Goal: Information Seeking & Learning: Learn about a topic

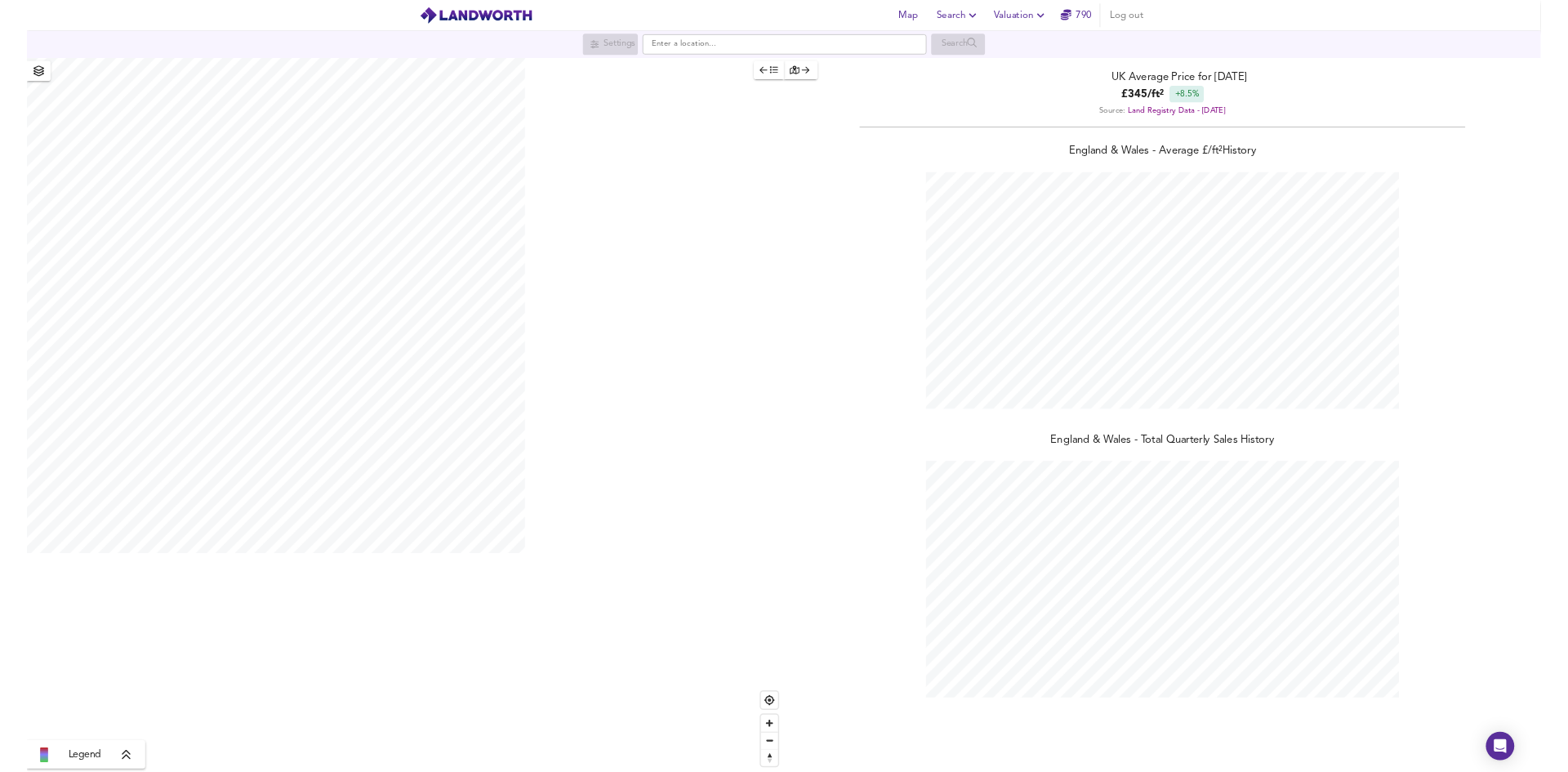
scroll to position [1066, 2091]
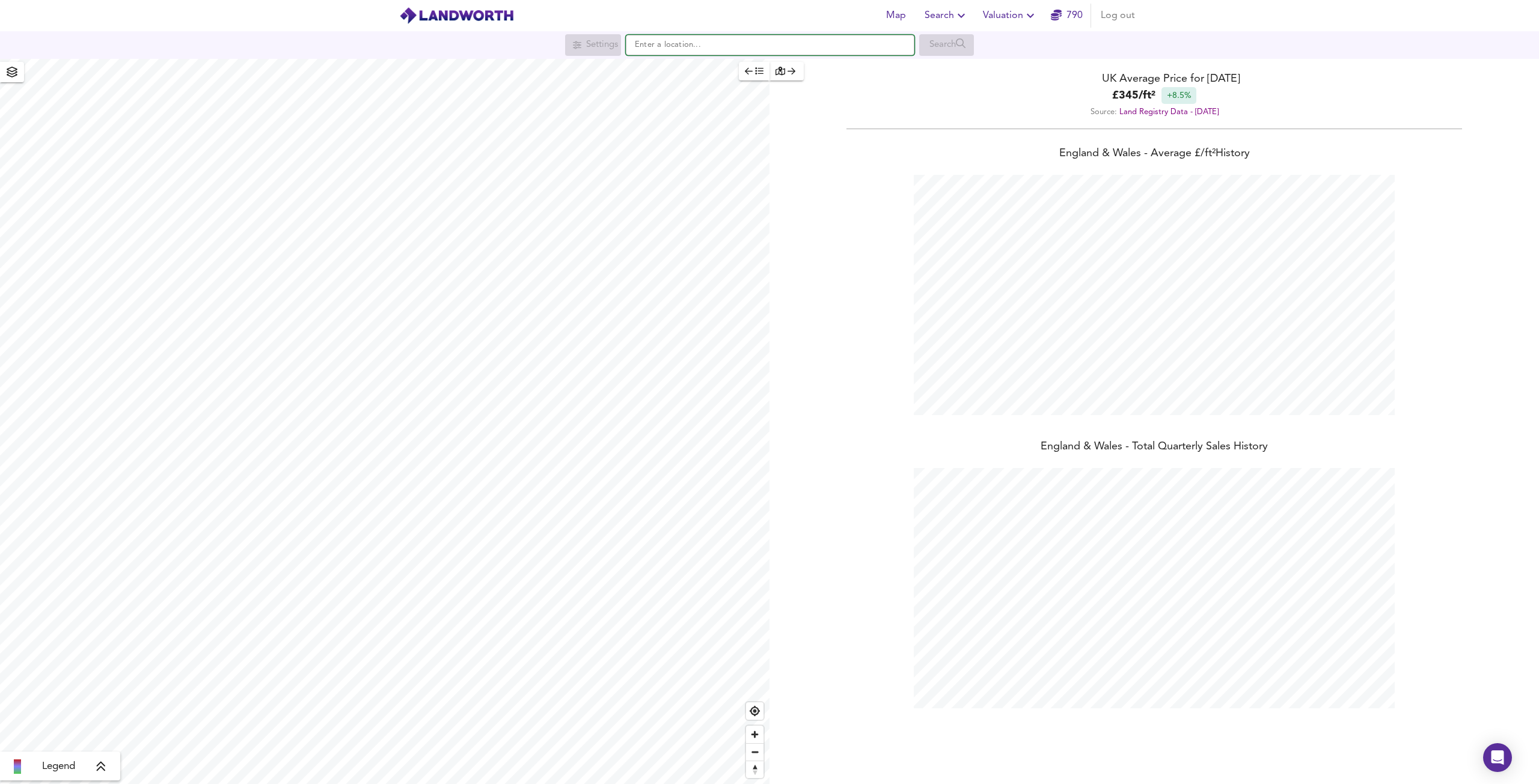
click at [734, 50] on input "text" at bounding box center [770, 45] width 289 height 21
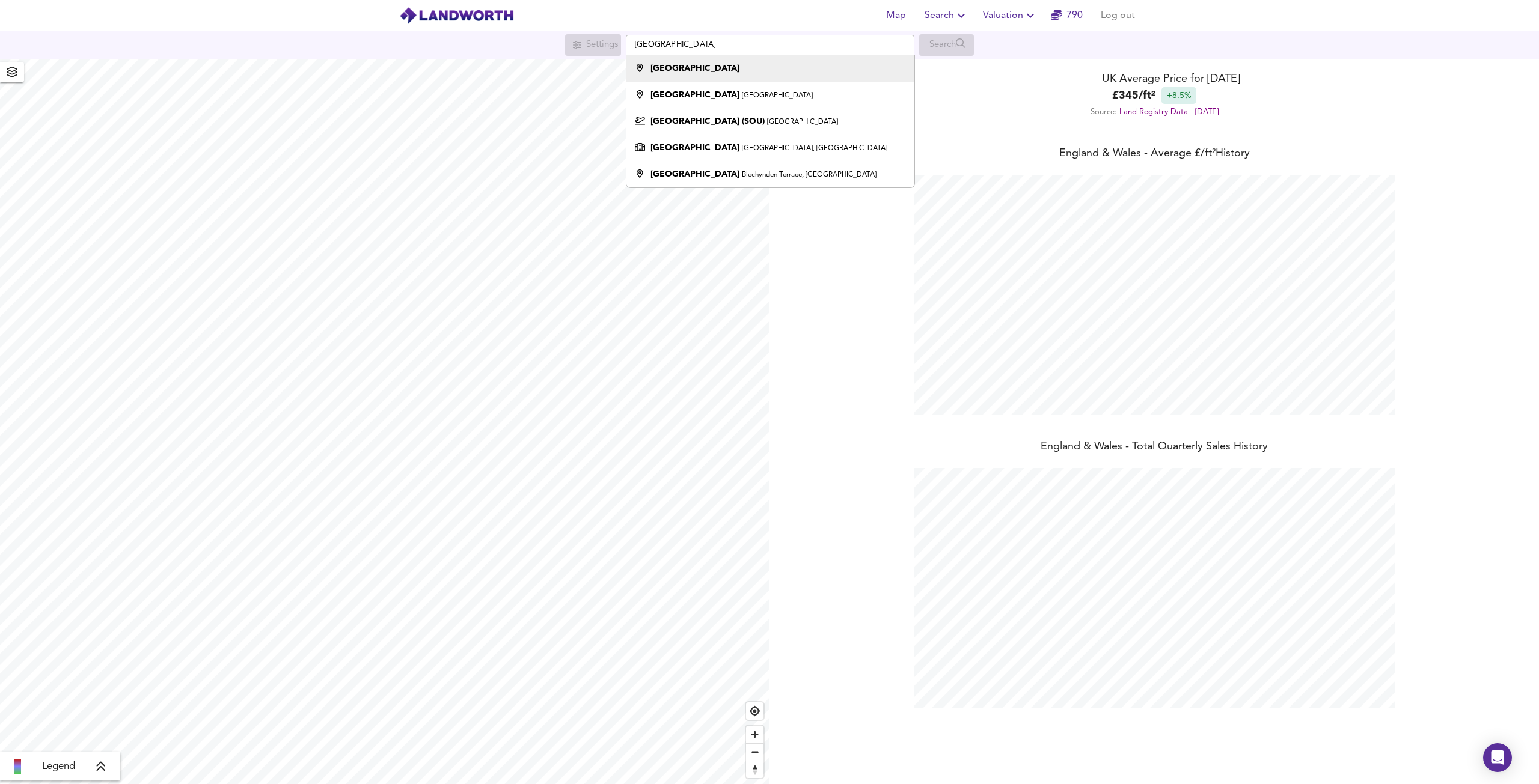
click at [717, 68] on div "[GEOGRAPHIC_DATA]" at bounding box center [767, 69] width 276 height 12
type input "[GEOGRAPHIC_DATA]"
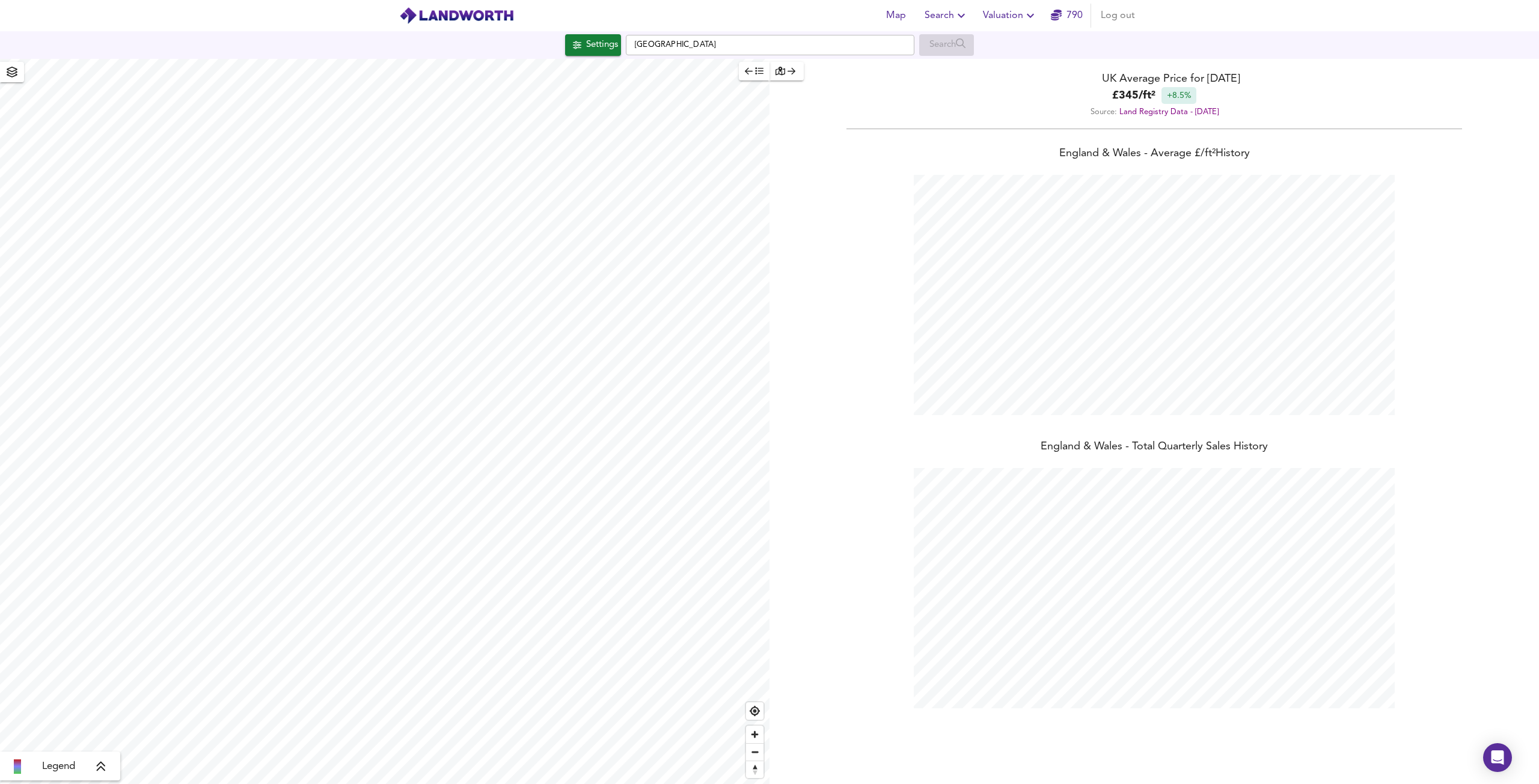
checkbox input "false"
checkbox input "true"
click at [400, 405] on span "Search Settings" at bounding box center [377, 404] width 80 height 17
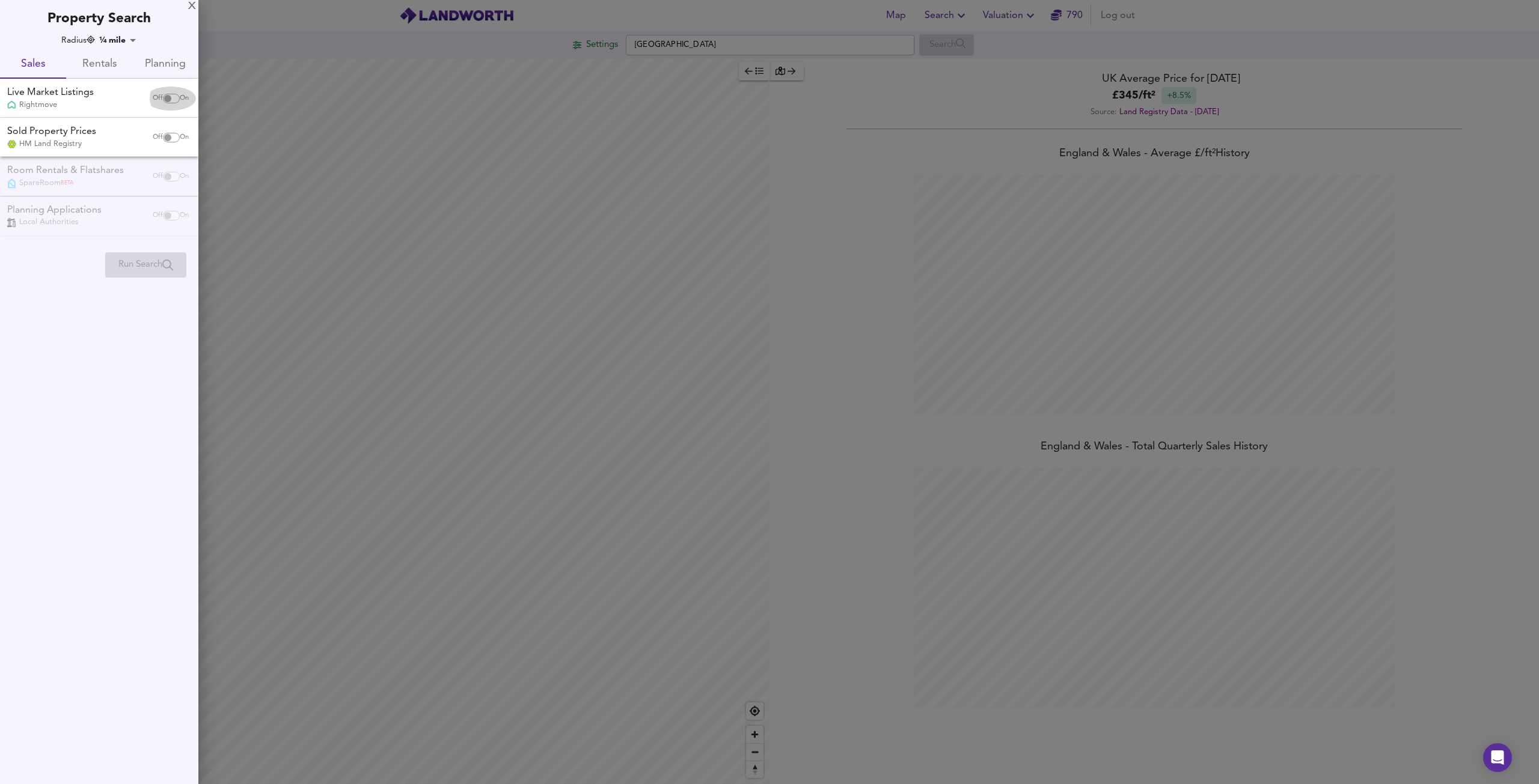
click at [157, 99] on span "Off" at bounding box center [157, 99] width 10 height 10
checkbox input "true"
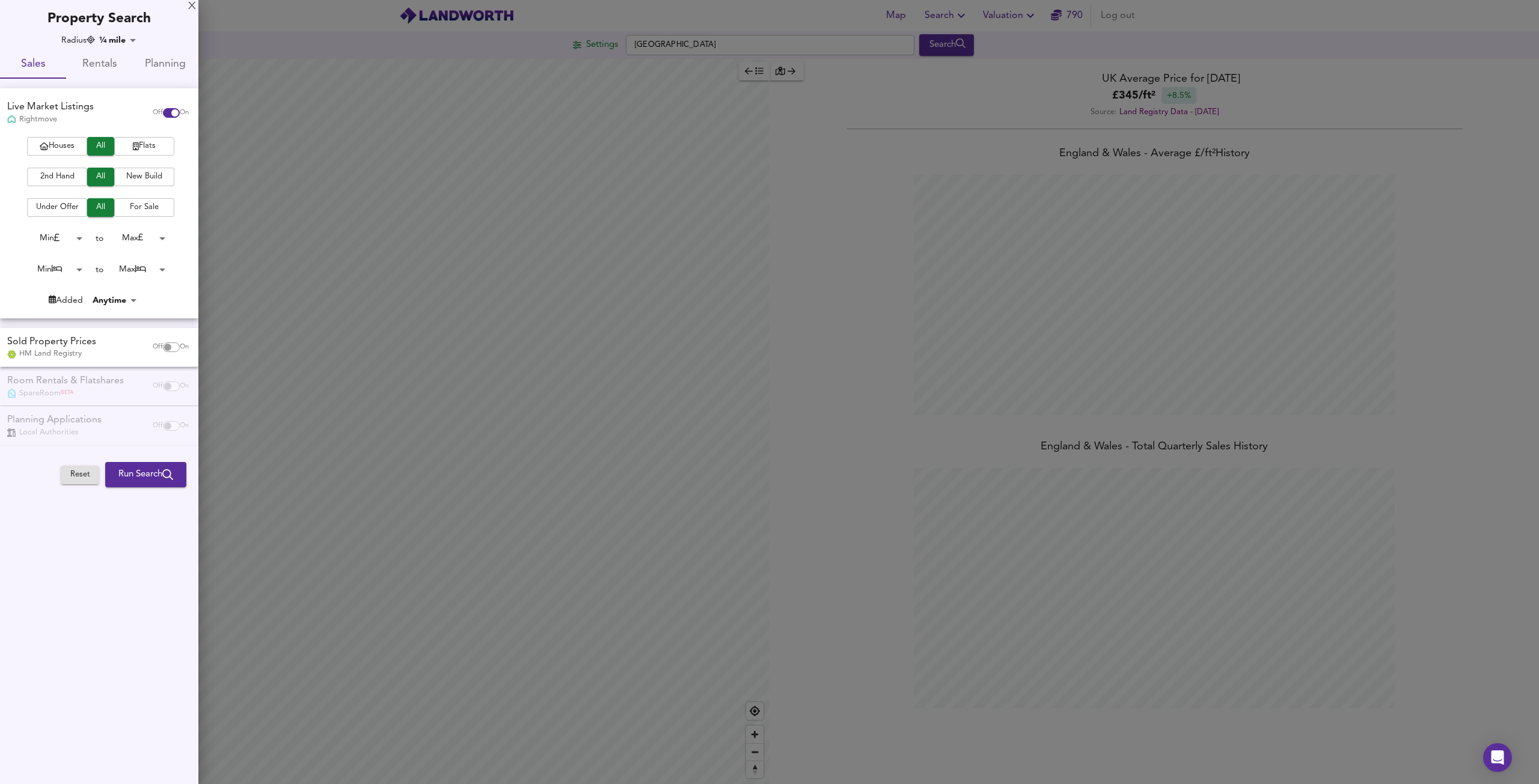
click at [128, 146] on span "Flats" at bounding box center [144, 146] width 48 height 14
click at [76, 274] on body "Map Search Valuation 790 Log out Settings [GEOGRAPHIC_DATA] Search Legend UK Av…" at bounding box center [769, 392] width 1539 height 784
click at [70, 307] on li "2 Bed" at bounding box center [53, 308] width 66 height 20
type input "2"
click at [159, 265] on body "Map Search Valuation 790 Log out Settings [GEOGRAPHIC_DATA] Search Legend UK Av…" at bounding box center [769, 392] width 1539 height 784
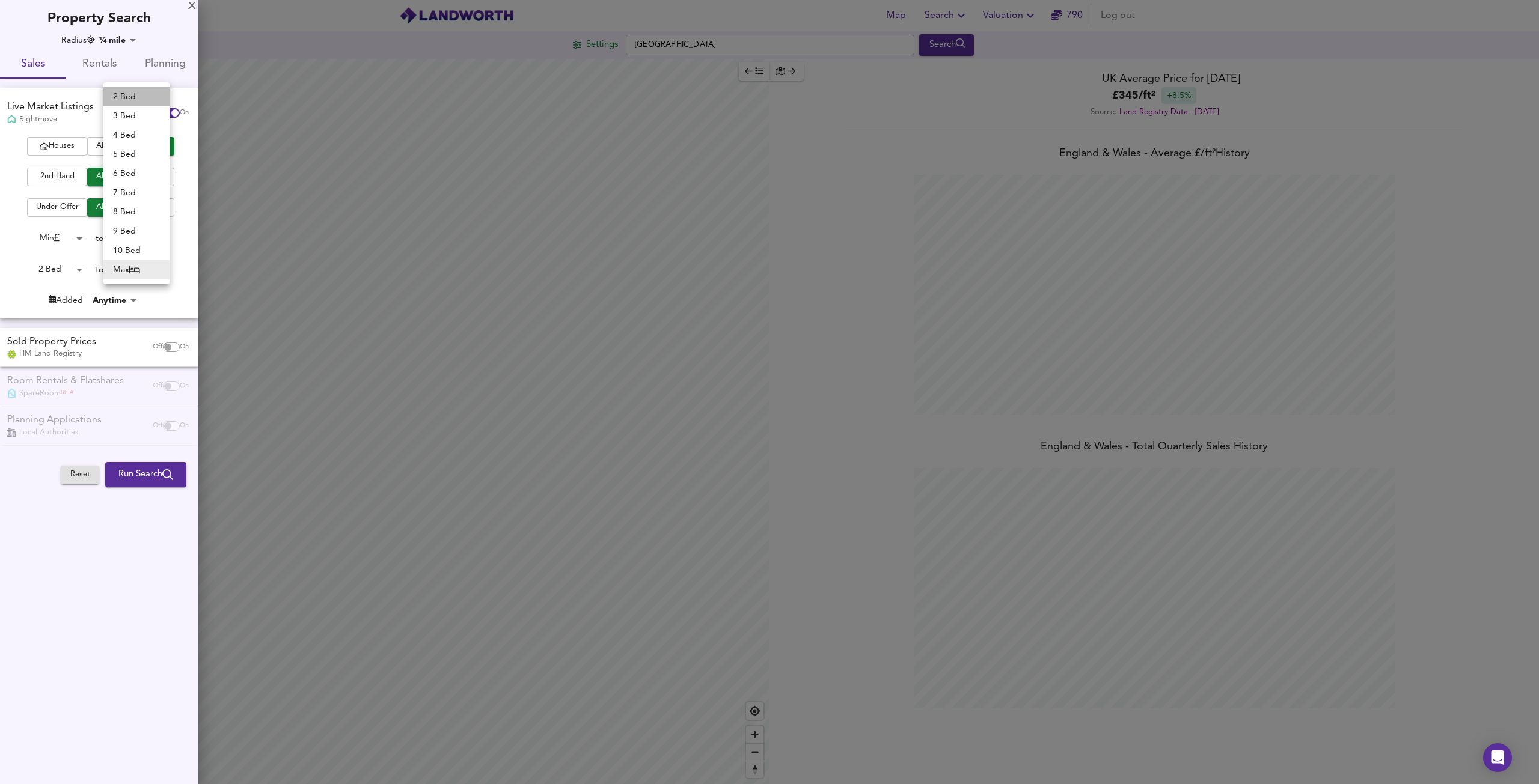
click at [153, 96] on li "2 Bed" at bounding box center [137, 97] width 66 height 20
type input "2"
click at [109, 40] on body "Map Search Valuation 790 Log out Settings [GEOGRAPHIC_DATA] Search Legend UK Av…" at bounding box center [769, 392] width 1539 height 784
click at [131, 114] on li "1½ miles" at bounding box center [124, 120] width 53 height 20
type input "2414"
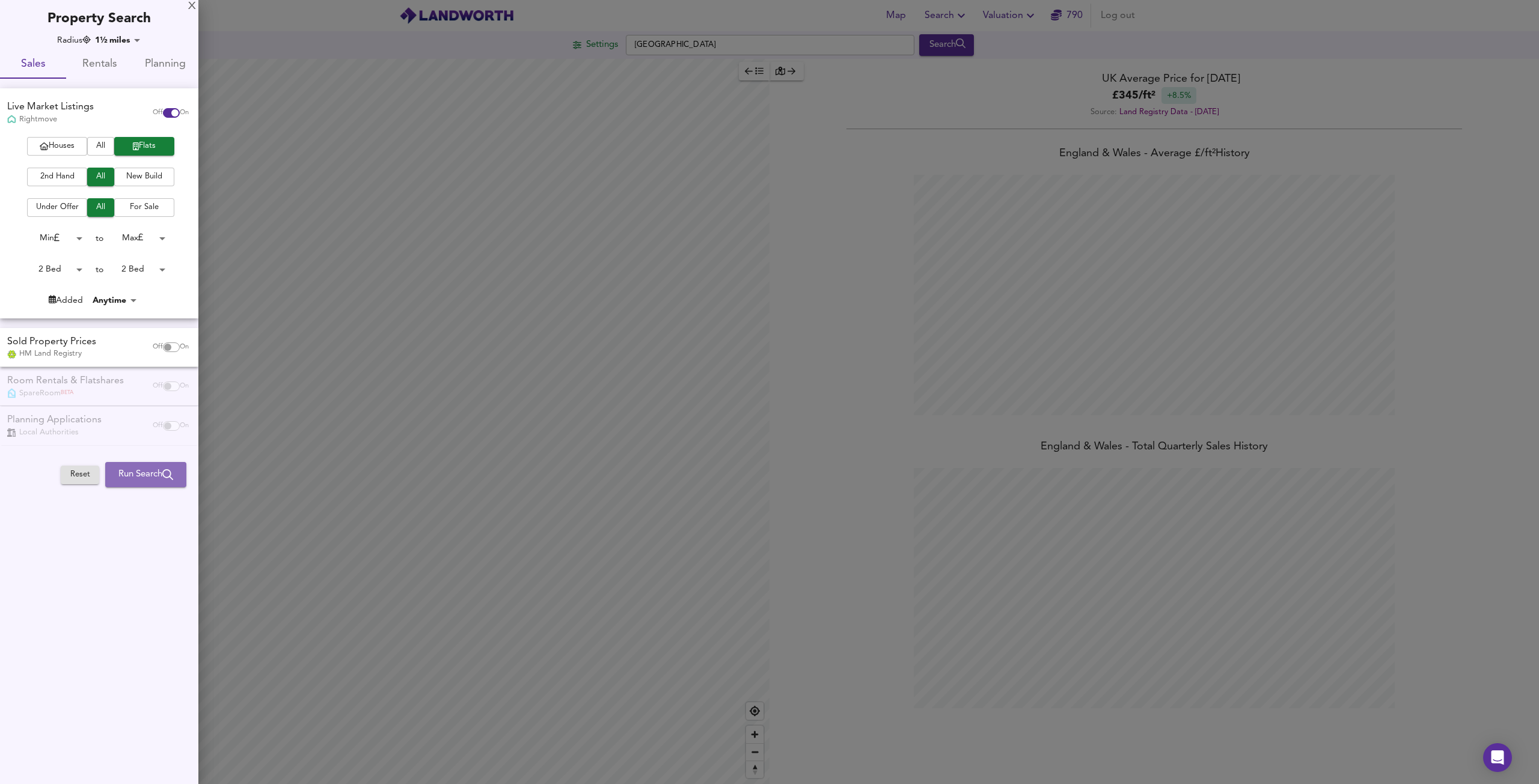
click at [140, 468] on span "Run Search" at bounding box center [146, 475] width 55 height 16
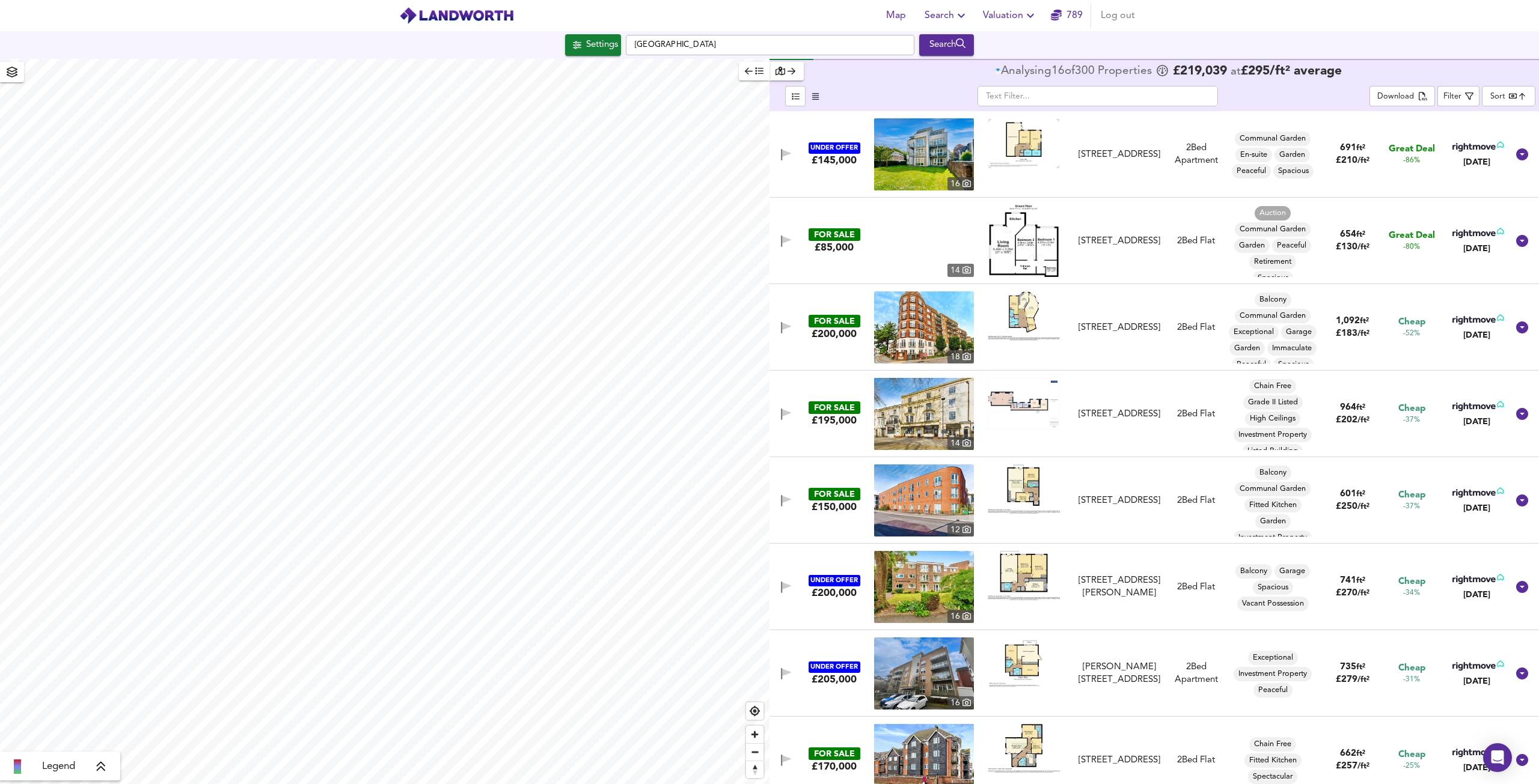
click at [579, 45] on span "Settings" at bounding box center [593, 45] width 50 height 16
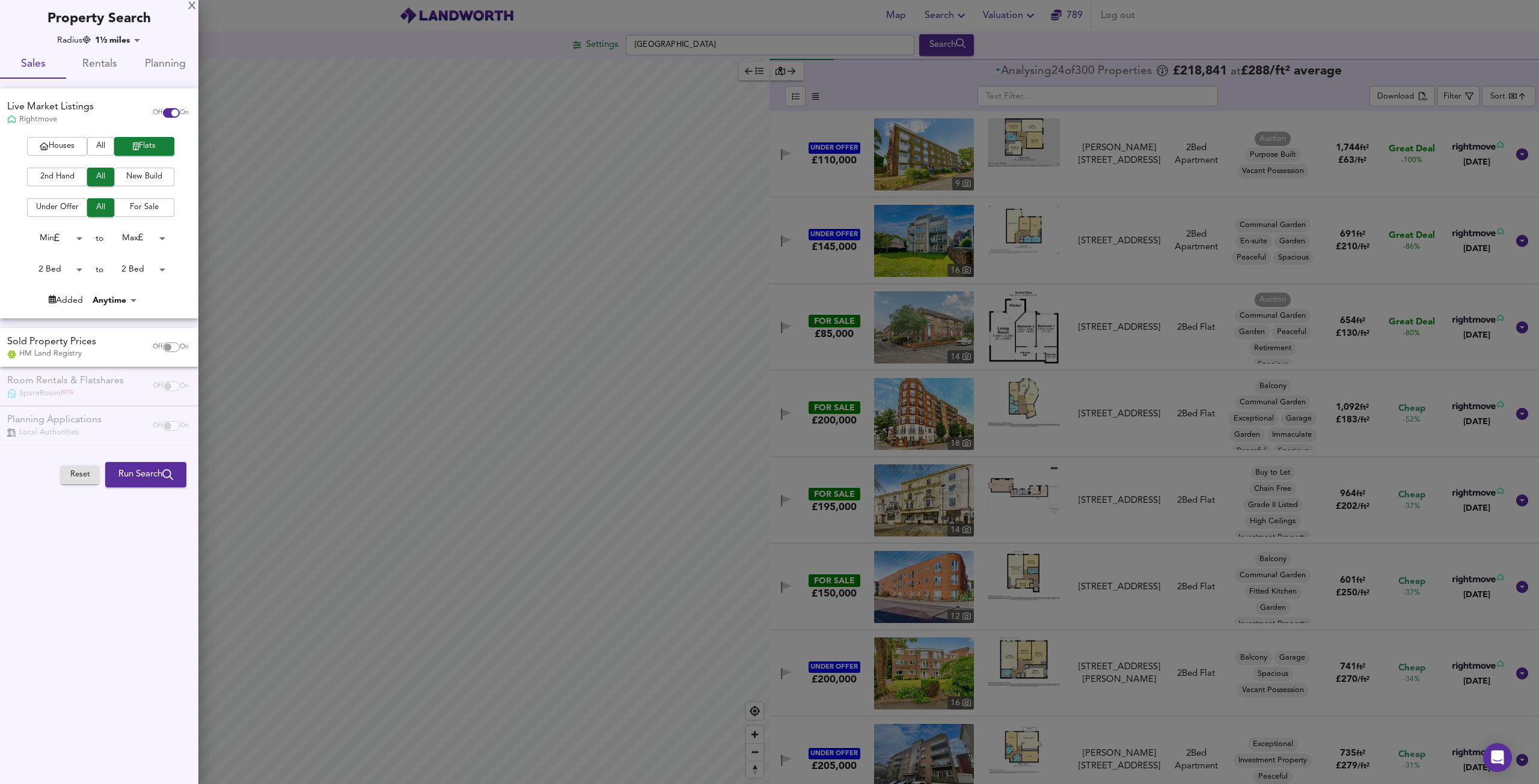
click at [99, 64] on span "Rentals" at bounding box center [99, 65] width 52 height 19
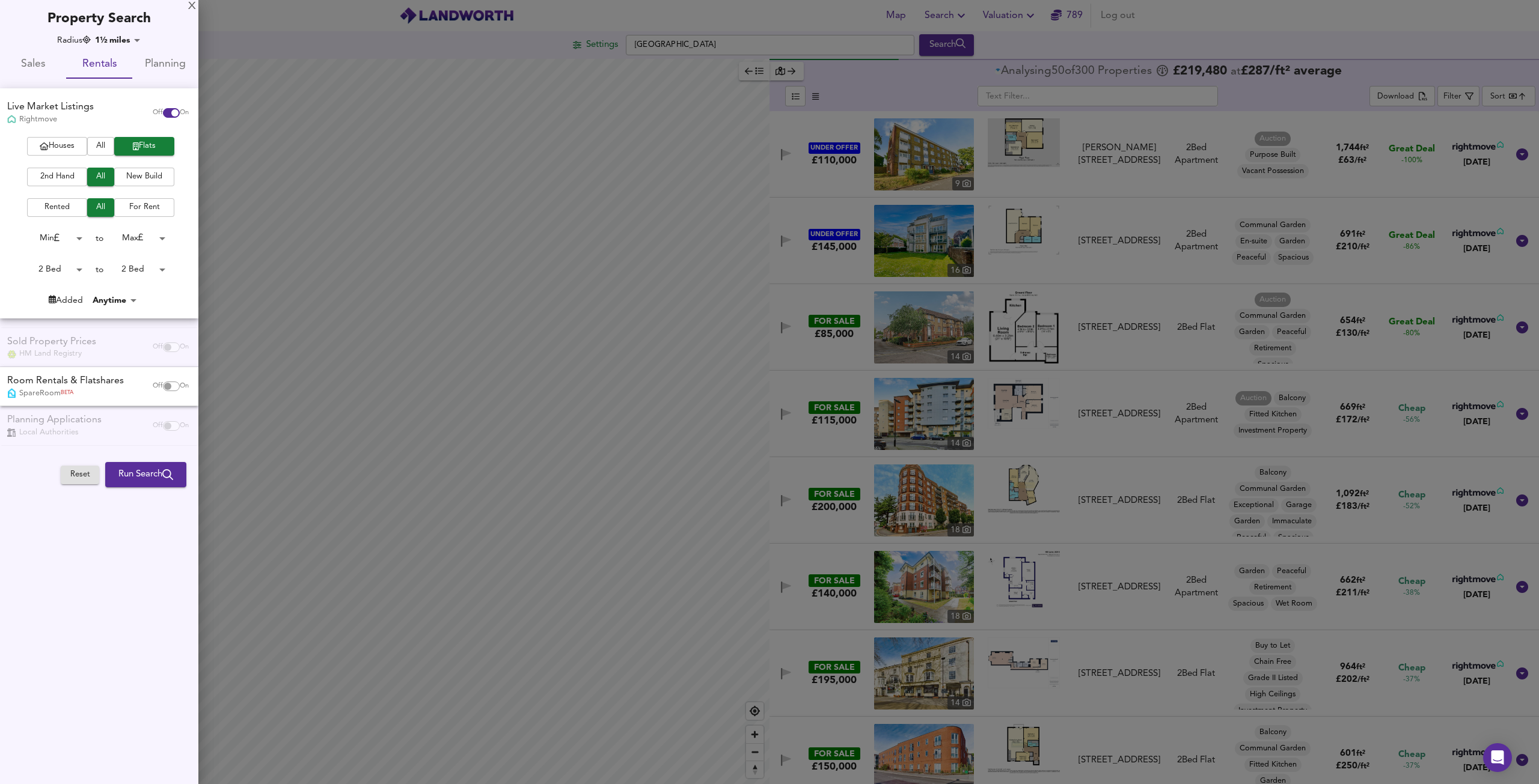
click at [134, 468] on span "Run Search" at bounding box center [146, 475] width 55 height 16
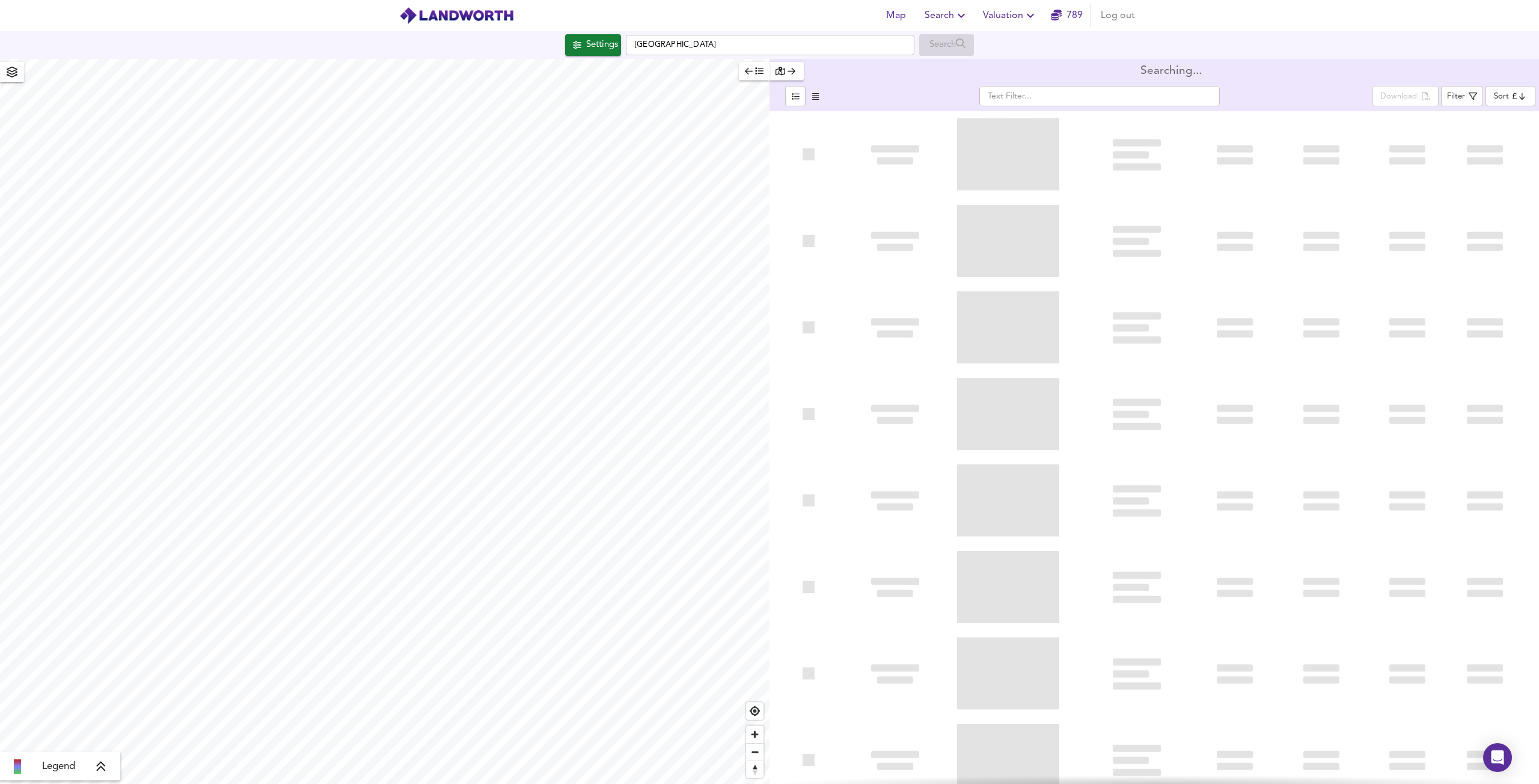
type input "cheapest"
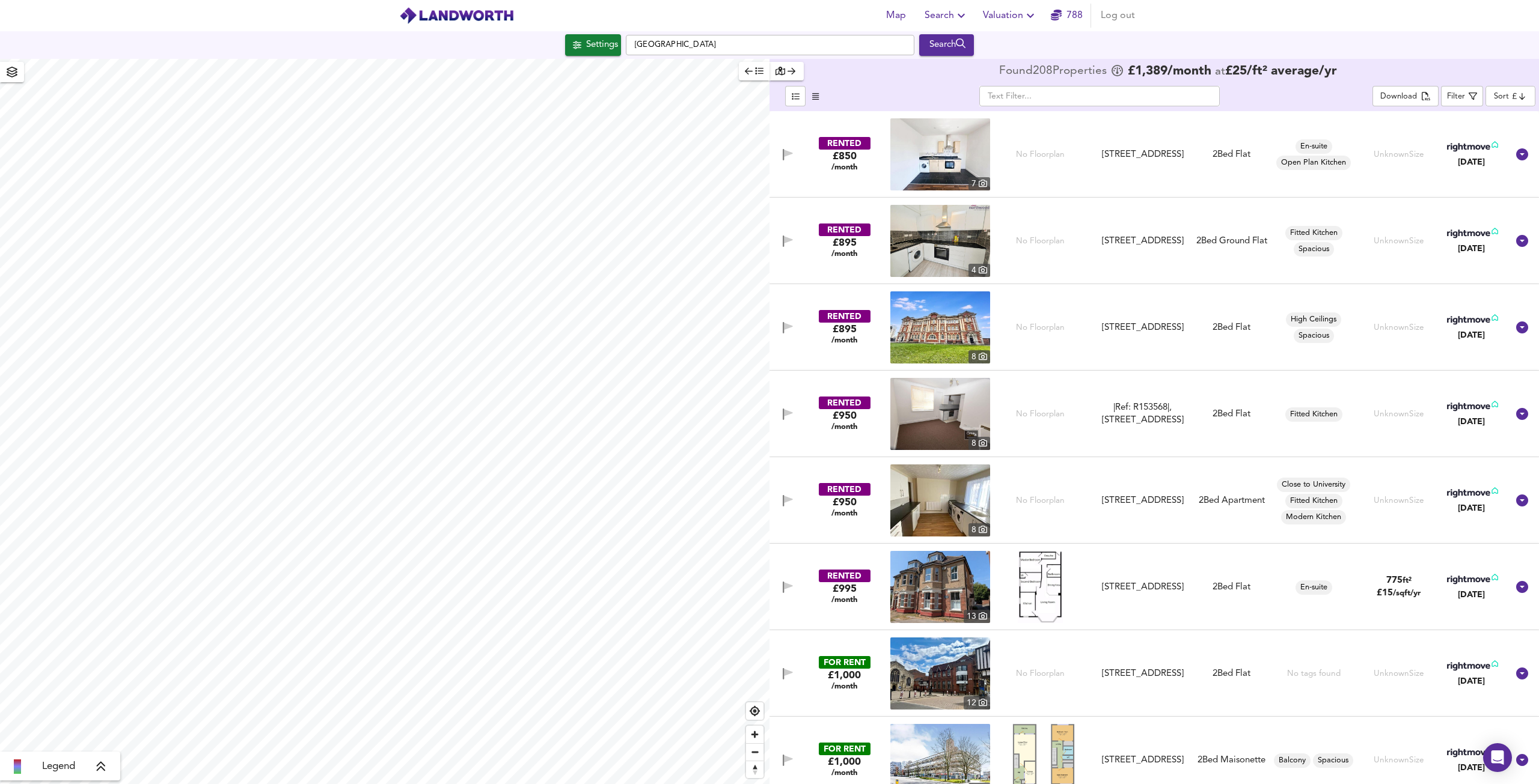
click at [963, 344] on img at bounding box center [941, 327] width 100 height 72
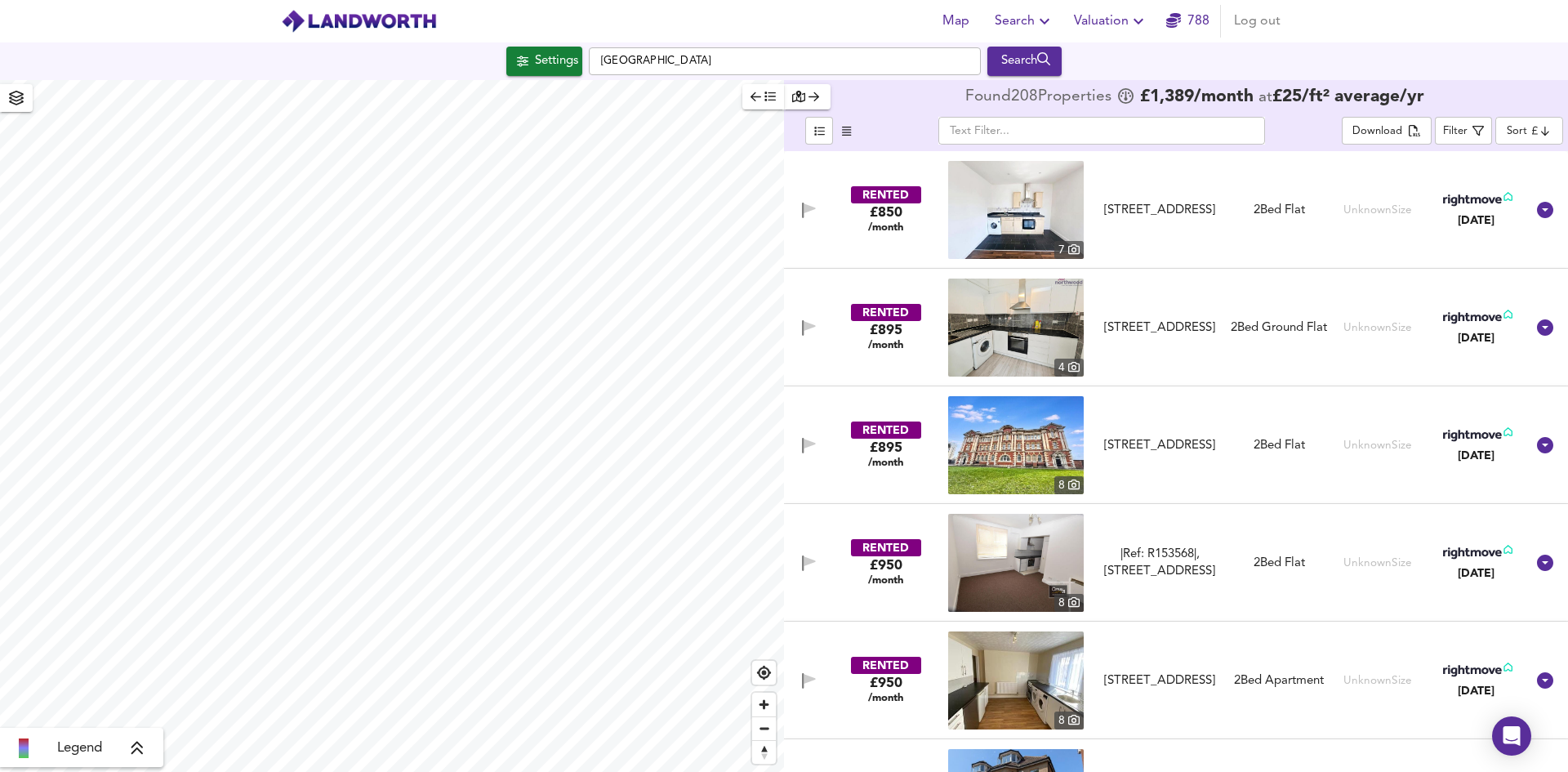
click at [535, 61] on div "Settings" at bounding box center [557, 61] width 43 height 22
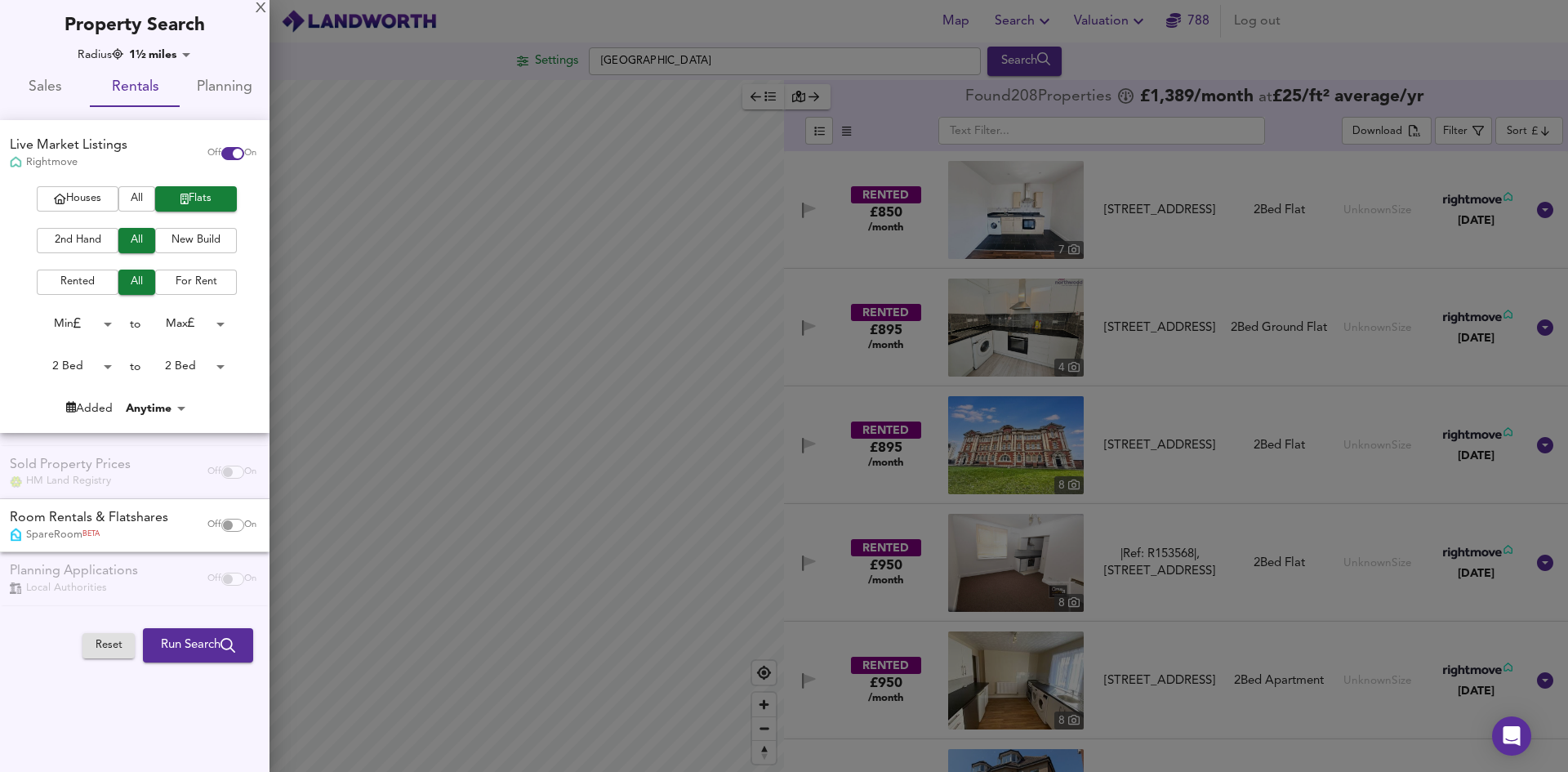
click at [161, 521] on div "Room Rentals & Flatshares" at bounding box center [89, 518] width 158 height 19
checkbox input "true"
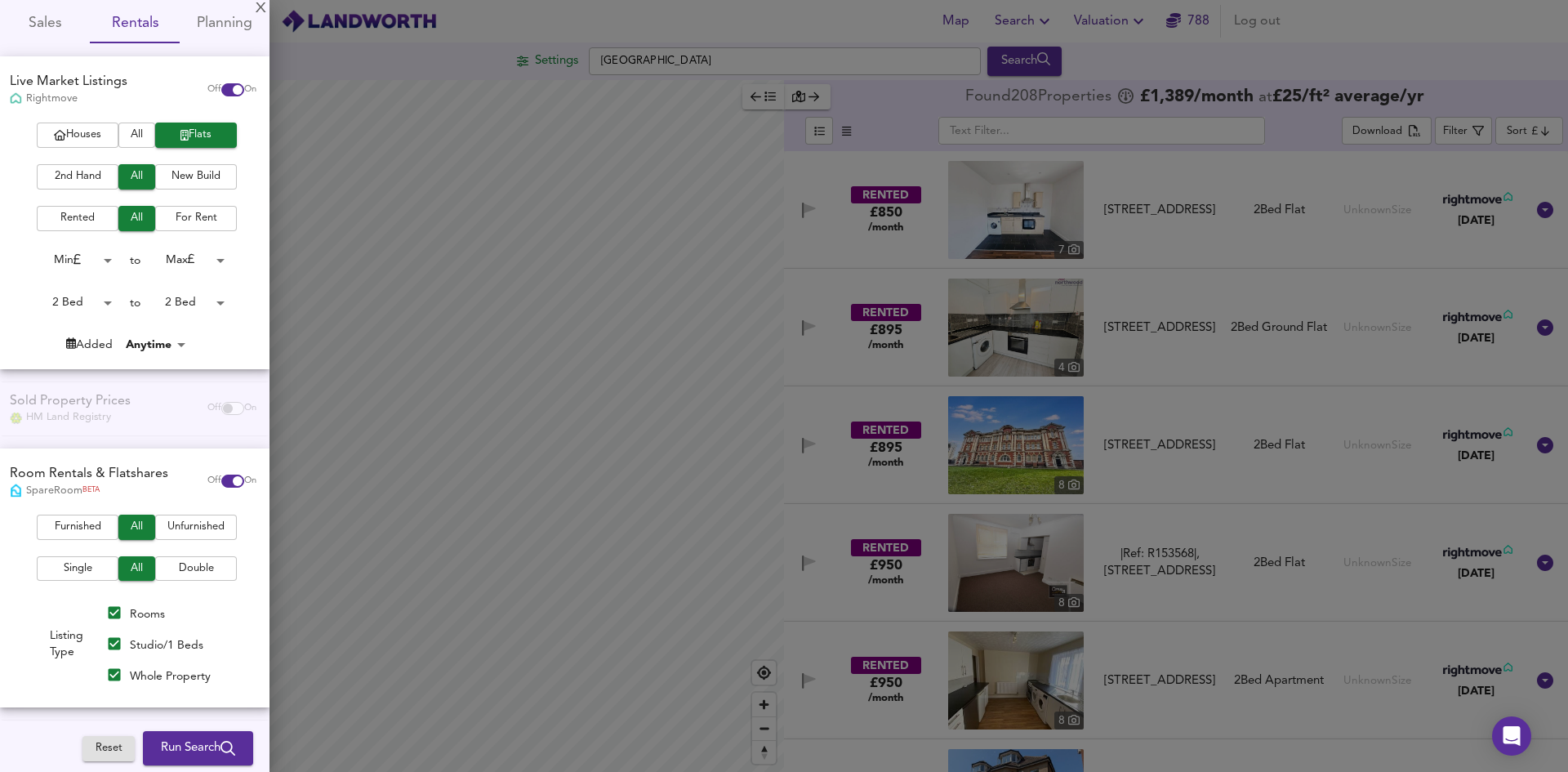
scroll to position [129, 0]
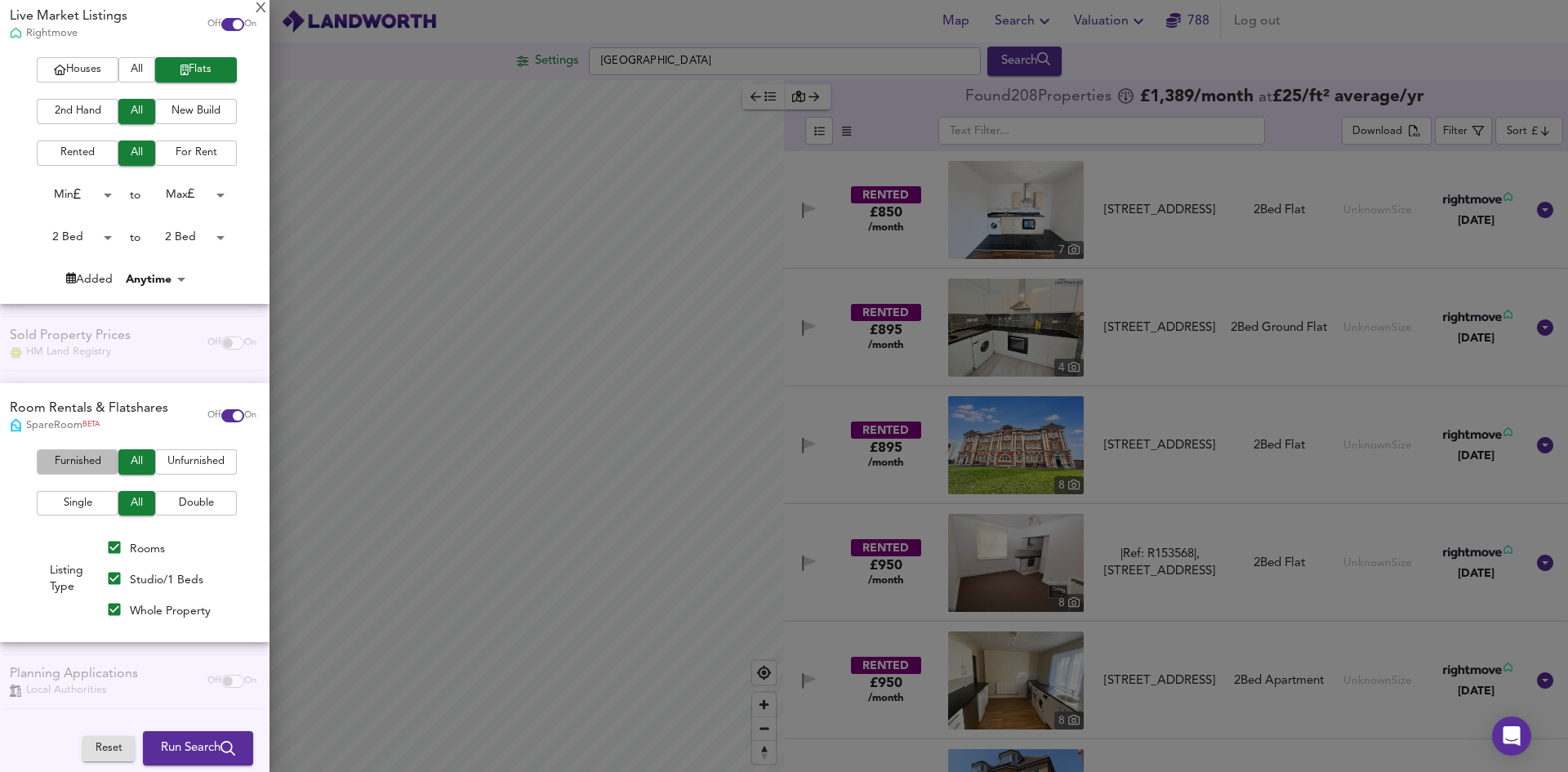
click at [87, 471] on span "Furnished" at bounding box center [77, 462] width 65 height 19
click at [219, 24] on input "checkbox" at bounding box center [237, 25] width 39 height 13
checkbox input "false"
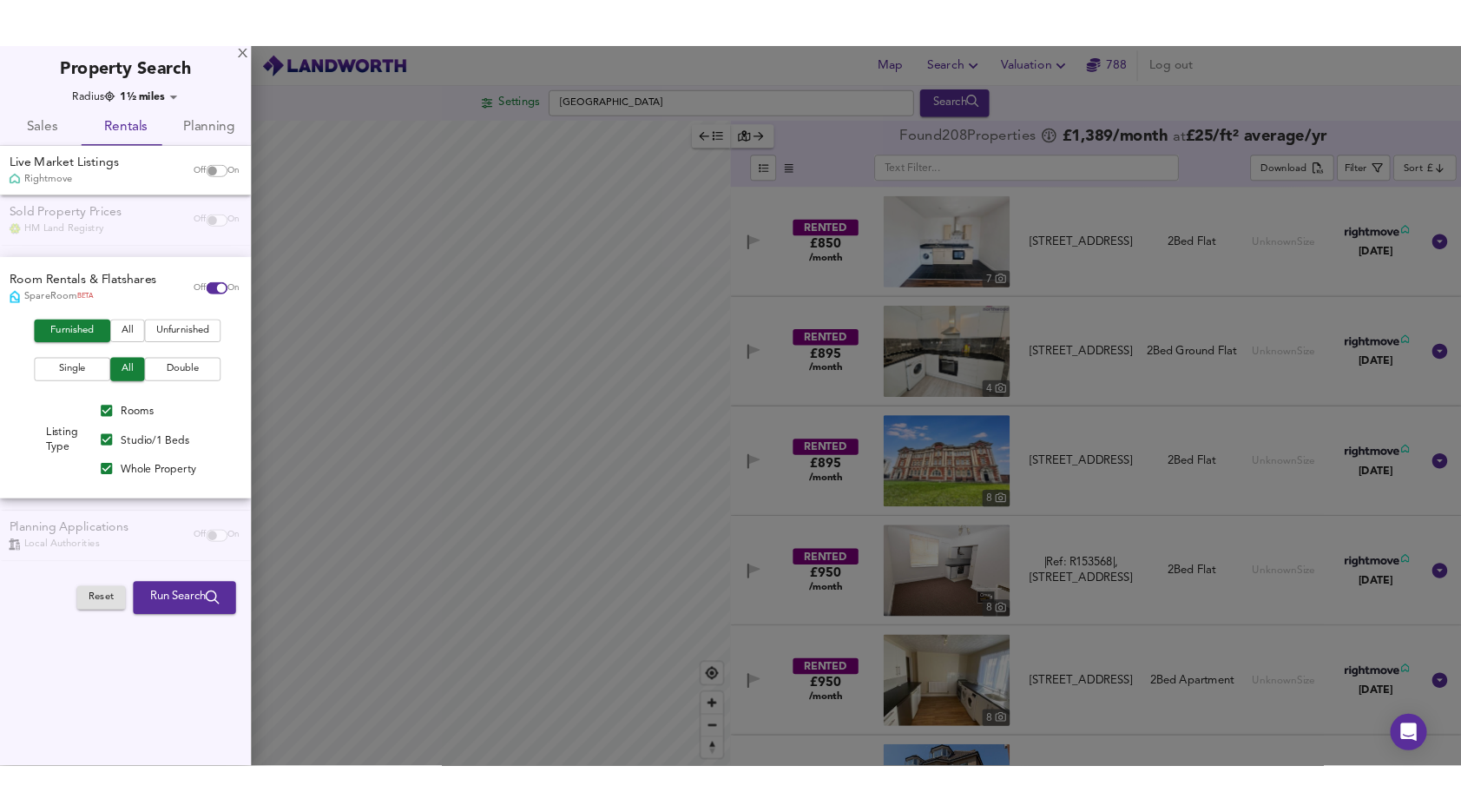
scroll to position [0, 0]
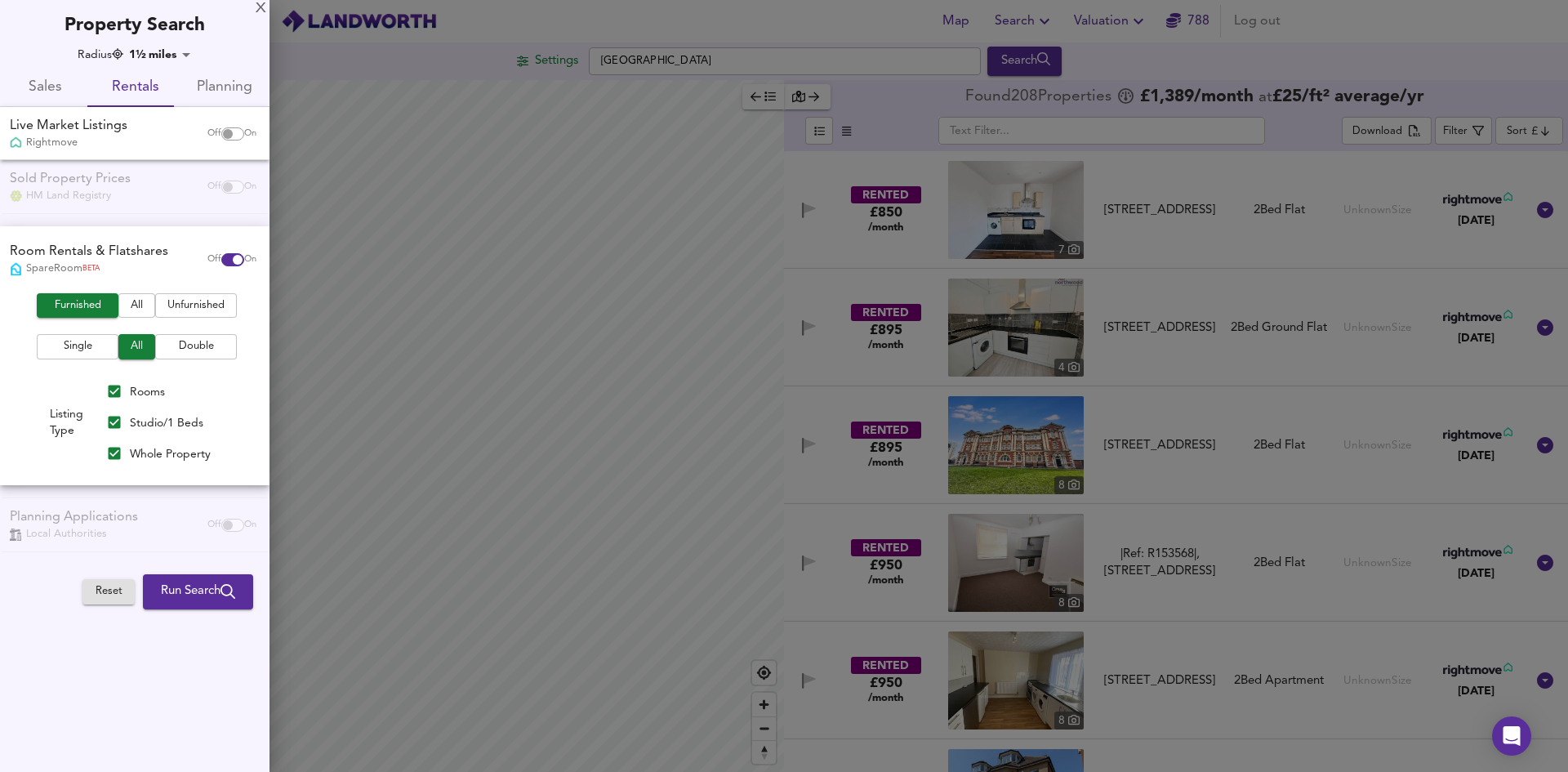
click at [215, 347] on span "Double" at bounding box center [196, 347] width 65 height 19
click at [150, 426] on span "Studio/1 Beds" at bounding box center [167, 424] width 74 height 12
click at [130, 426] on Beds "Studio/1 Beds" at bounding box center [114, 422] width 31 height 31
checkbox Beds "false"
click at [150, 391] on span "Rooms" at bounding box center [148, 392] width 35 height 12
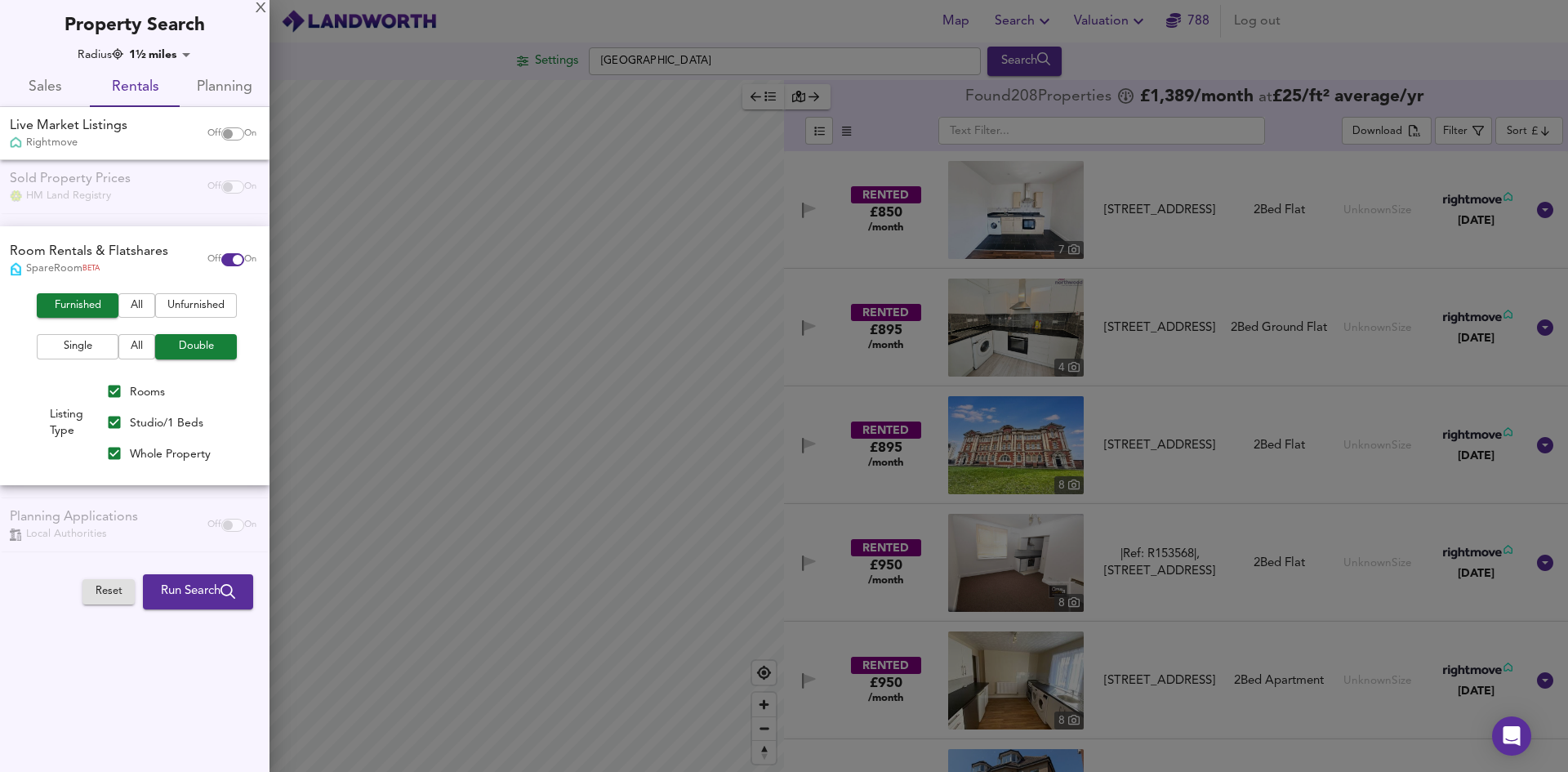
click at [130, 391] on input "Rooms" at bounding box center [114, 391] width 31 height 31
checkbox input "false"
click at [205, 601] on span "Run Search" at bounding box center [198, 592] width 75 height 22
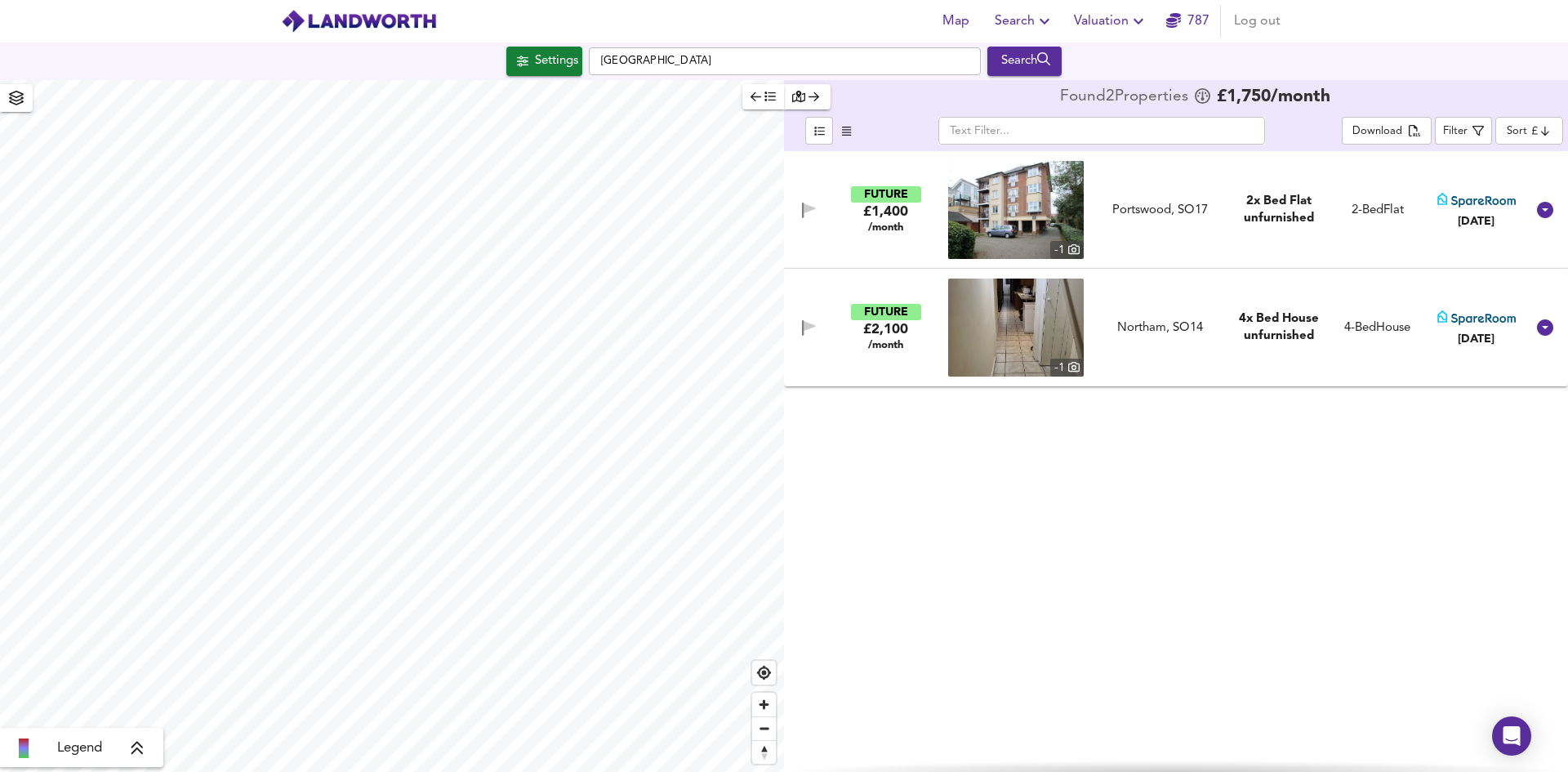
click at [1022, 216] on img at bounding box center [1016, 210] width 136 height 98
